Goal: Find specific page/section: Find specific page/section

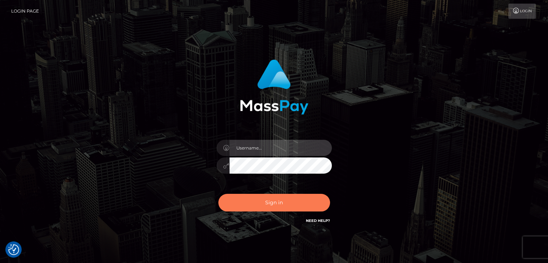
type input "[PERSON_NAME].megabonanza"
click at [263, 205] on button "Sign in" at bounding box center [274, 203] width 112 height 18
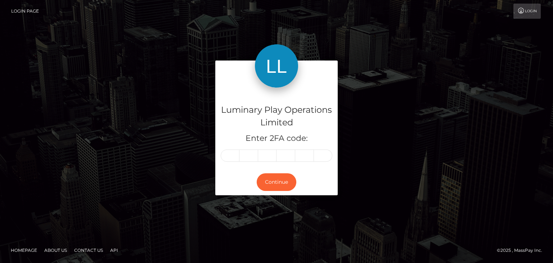
click at [232, 154] on input "text" at bounding box center [230, 156] width 19 height 12
type input "6"
type input "7"
type input "3"
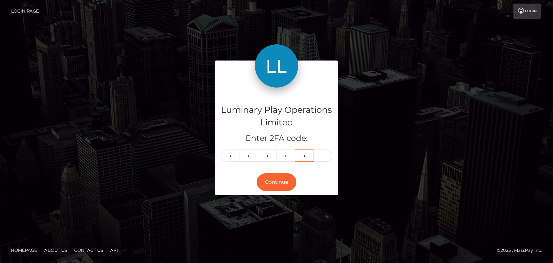
type input "1"
type input "9"
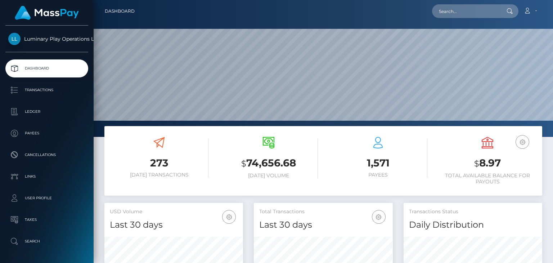
scroll to position [128, 138]
click at [486, 4] on input "text" at bounding box center [466, 11] width 68 height 14
paste input "373826"
type input "373826"
drag, startPoint x: 463, startPoint y: 7, endPoint x: 377, endPoint y: 13, distance: 85.9
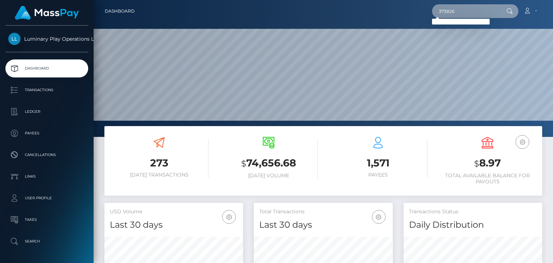
click at [377, 13] on div "373826 Loading... Loading... Account Edit Profile Logout" at bounding box center [341, 11] width 402 height 15
